Goal: Information Seeking & Learning: Learn about a topic

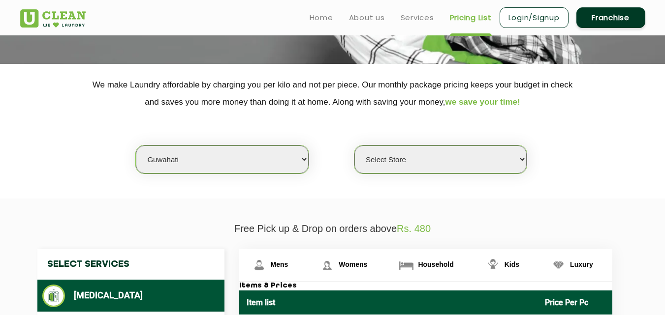
scroll to position [157, 0]
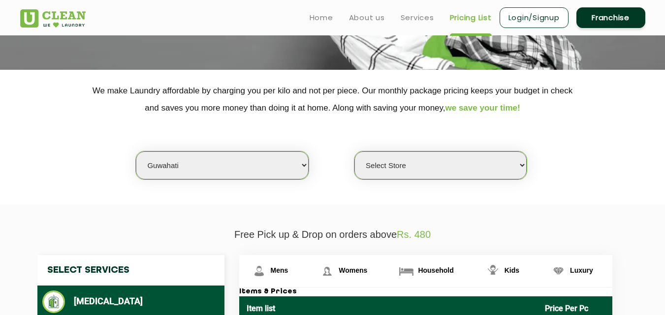
click at [208, 173] on select "Select city [GEOGRAPHIC_DATA] [GEOGRAPHIC_DATA] [GEOGRAPHIC_DATA] [GEOGRAPHIC_D…" at bounding box center [222, 166] width 172 height 28
select select "6"
click at [136, 152] on select "Select city [GEOGRAPHIC_DATA] [GEOGRAPHIC_DATA] [GEOGRAPHIC_DATA] [GEOGRAPHIC_D…" at bounding box center [222, 166] width 172 height 28
select select "0"
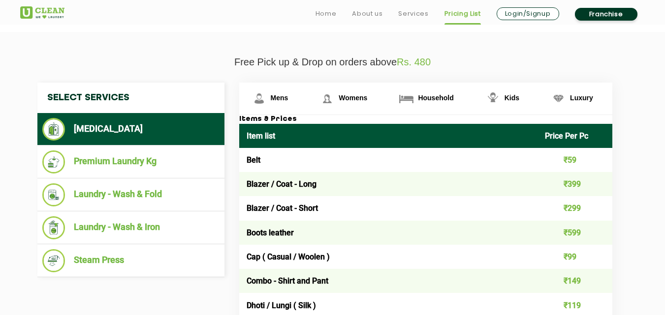
scroll to position [331, 0]
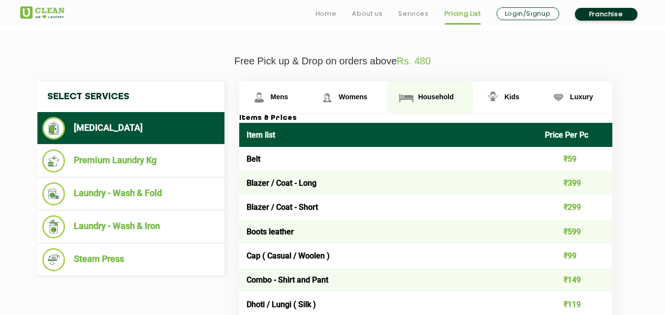
click at [288, 100] on span "Household" at bounding box center [280, 97] width 18 height 8
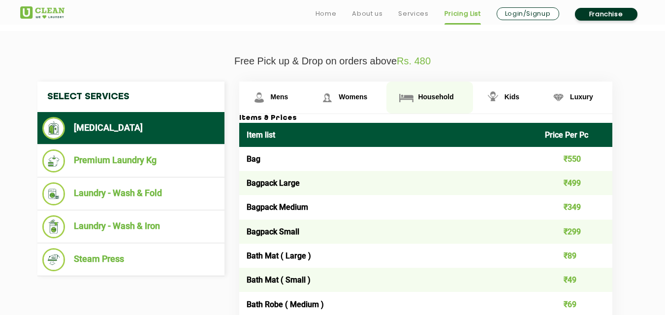
click at [432, 99] on span "Household" at bounding box center [435, 97] width 35 height 8
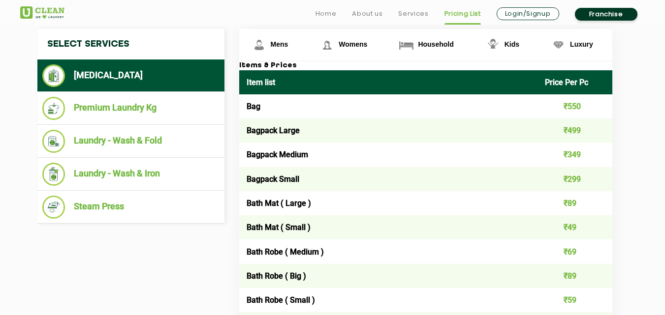
scroll to position [390, 0]
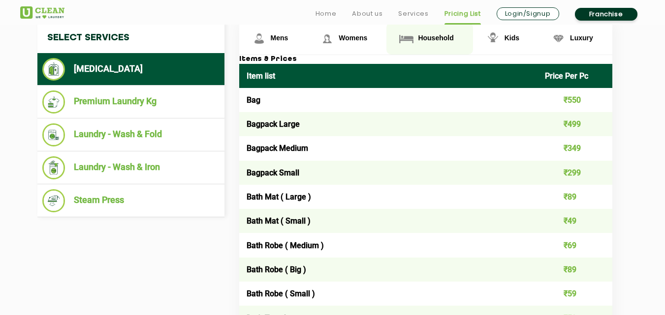
click at [419, 47] on link "Household" at bounding box center [429, 39] width 86 height 32
click at [428, 49] on link "Household" at bounding box center [429, 39] width 86 height 32
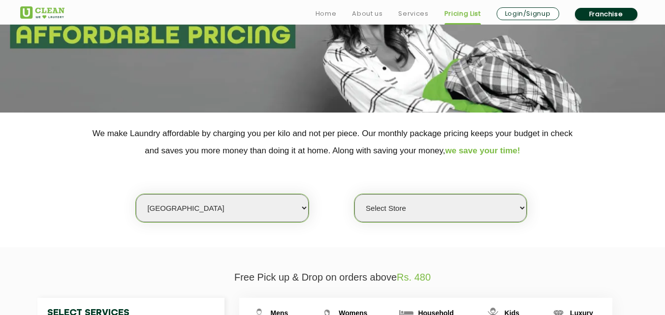
scroll to position [122, 0]
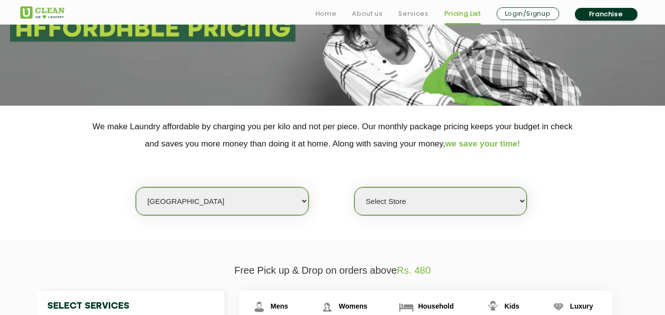
click at [178, 199] on select "Select city [GEOGRAPHIC_DATA] [GEOGRAPHIC_DATA] [GEOGRAPHIC_DATA] [GEOGRAPHIC_D…" at bounding box center [222, 201] width 172 height 28
select select "1"
click at [136, 187] on select "Select city [GEOGRAPHIC_DATA] [GEOGRAPHIC_DATA] [GEOGRAPHIC_DATA] [GEOGRAPHIC_D…" at bounding box center [222, 201] width 172 height 28
select select "0"
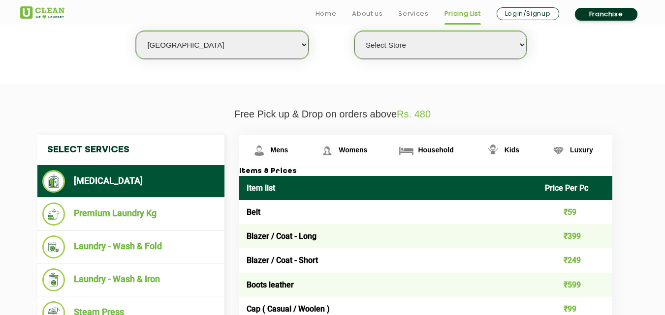
scroll to position [279, 0]
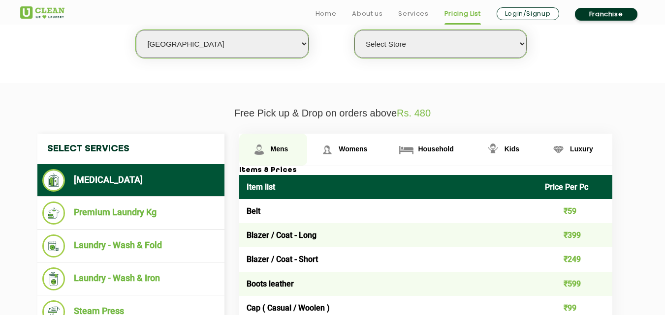
click at [272, 138] on link "Mens" at bounding box center [273, 150] width 68 height 32
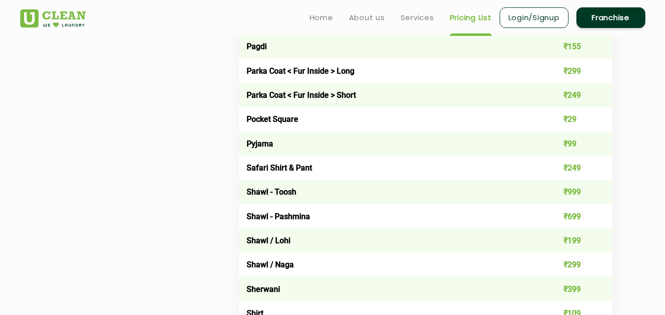
scroll to position [1184, 0]
